Goal: Task Accomplishment & Management: Manage account settings

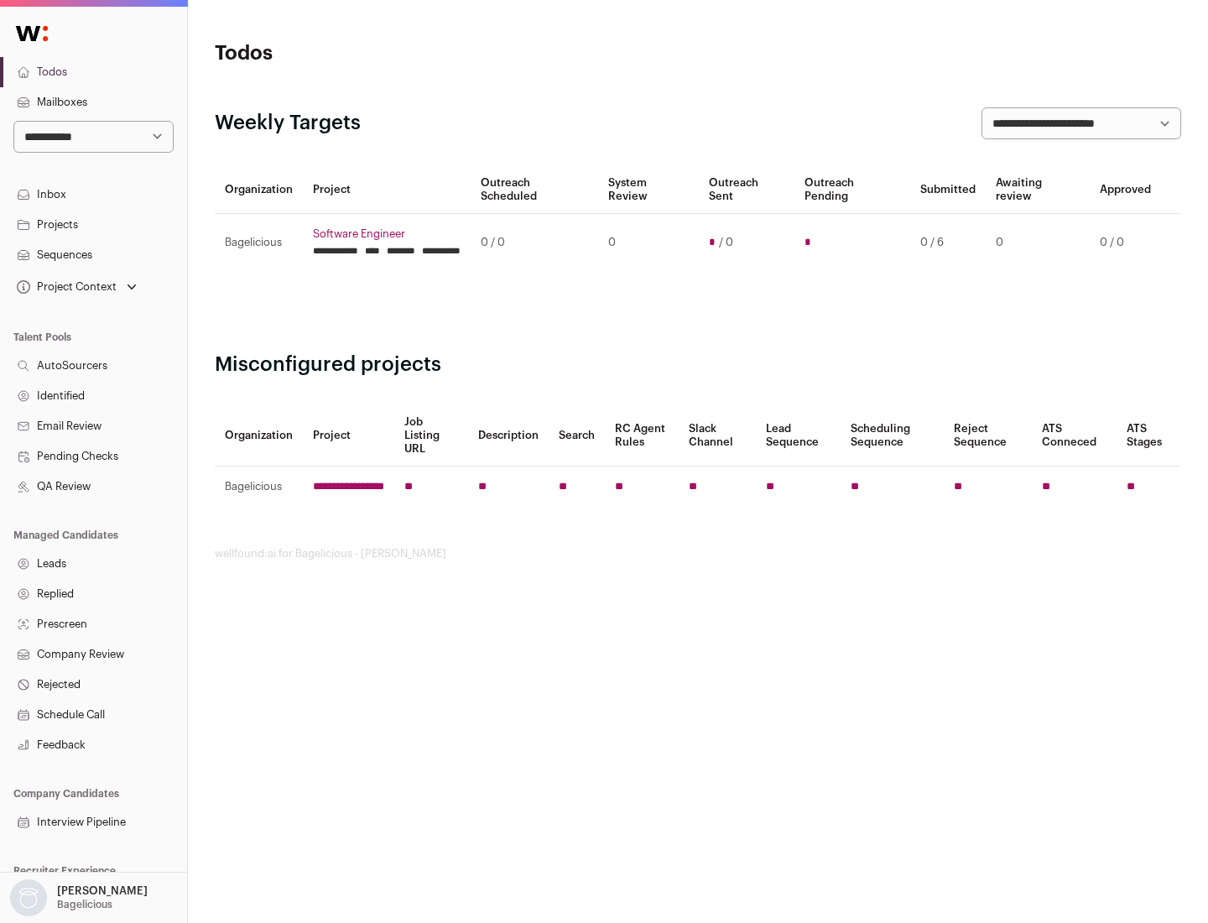
click at [93, 224] on link "Projects" at bounding box center [93, 225] width 187 height 30
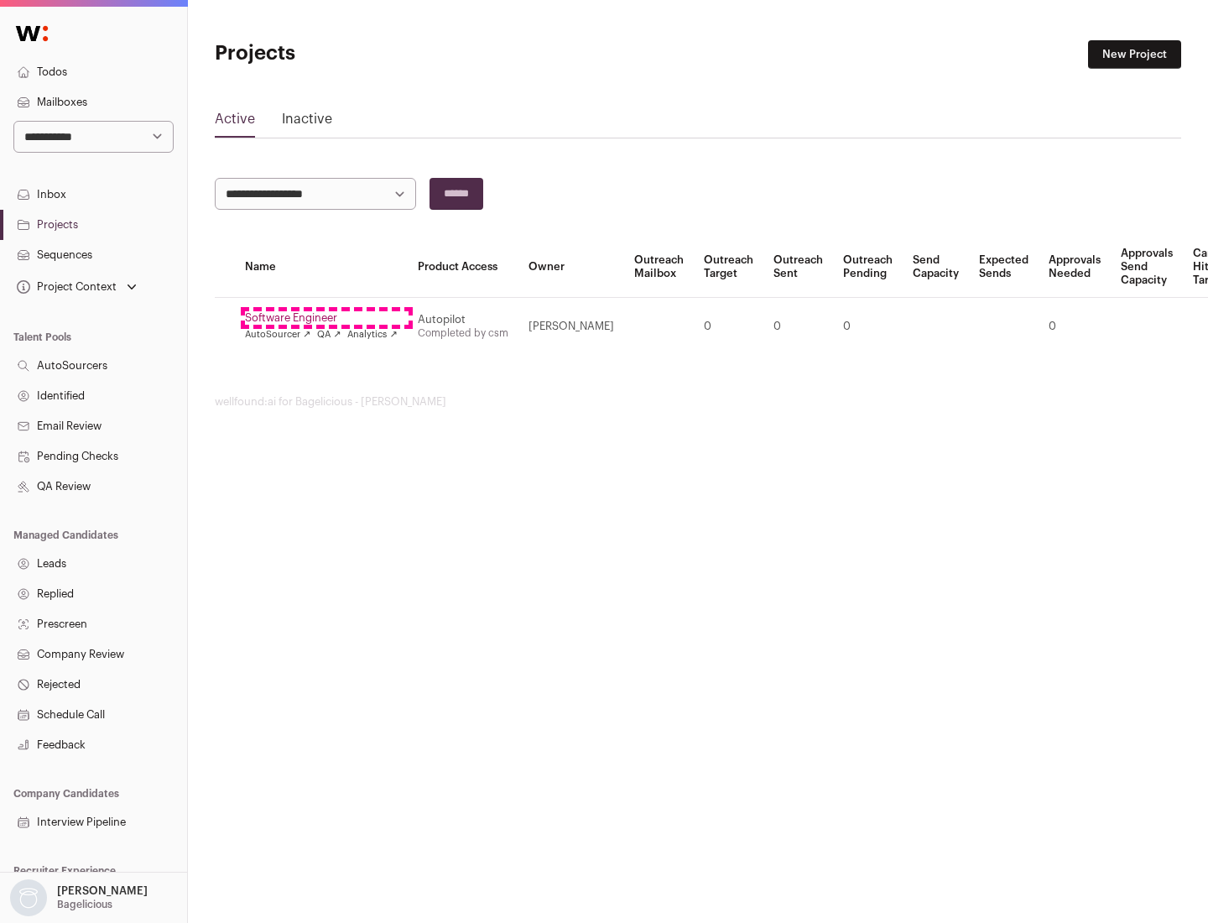
click at [326, 318] on link "Software Engineer" at bounding box center [321, 317] width 153 height 13
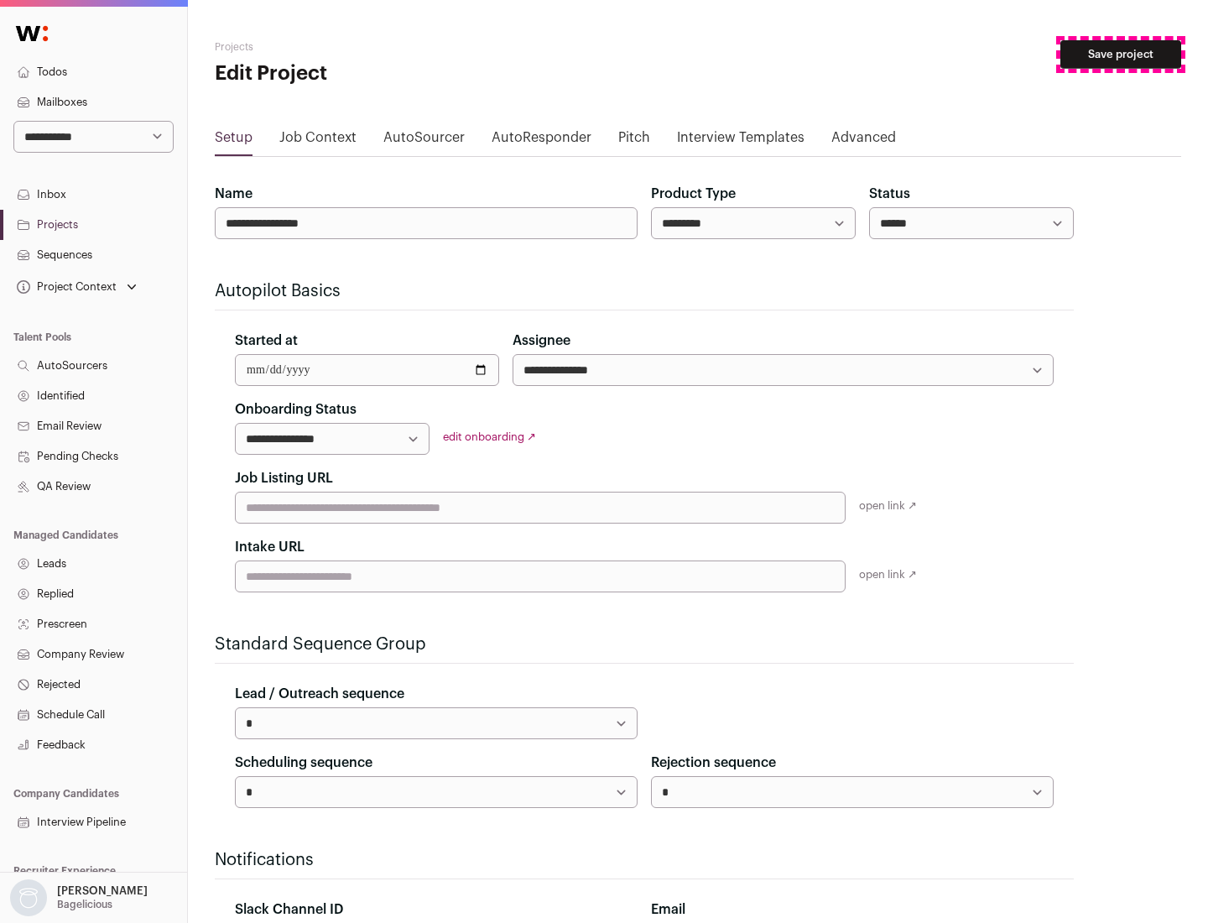
click at [1121, 55] on button "Save project" at bounding box center [1120, 54] width 121 height 29
